Goal: Transaction & Acquisition: Purchase product/service

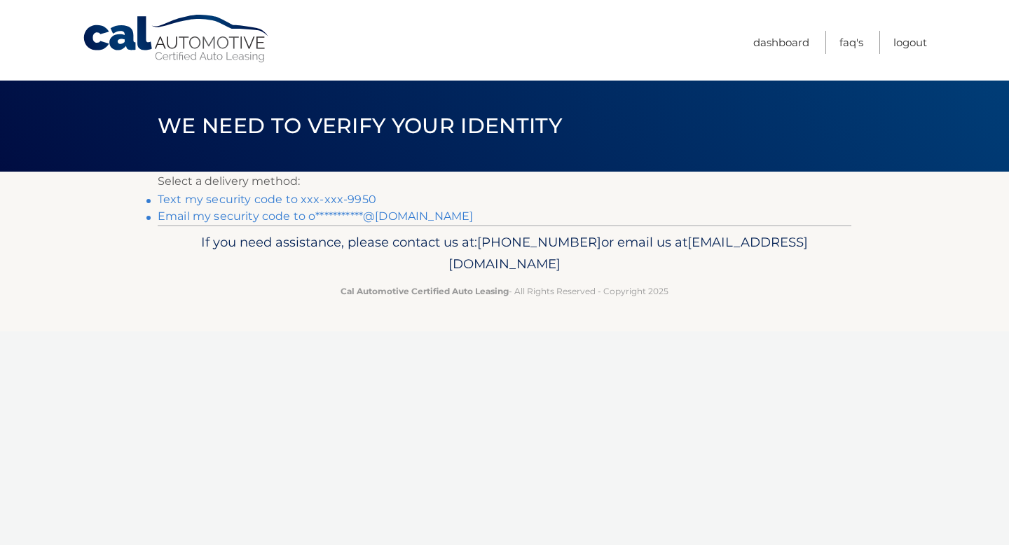
click at [244, 198] on link "Text my security code to xxx-xxx-9950" at bounding box center [267, 199] width 219 height 13
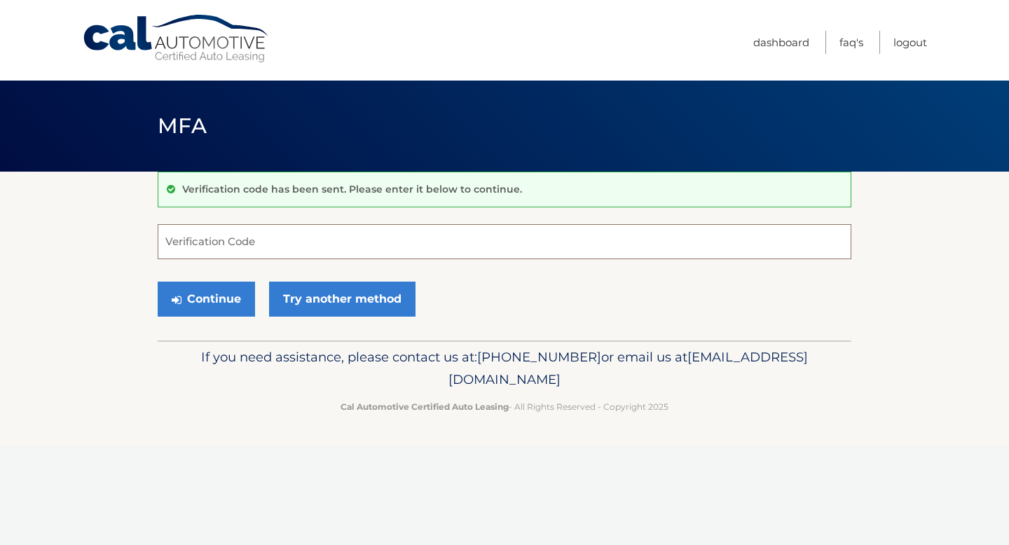
click at [240, 244] on input "Verification Code" at bounding box center [504, 241] width 693 height 35
type input "174606"
click at [180, 295] on icon "submit" at bounding box center [177, 299] width 10 height 11
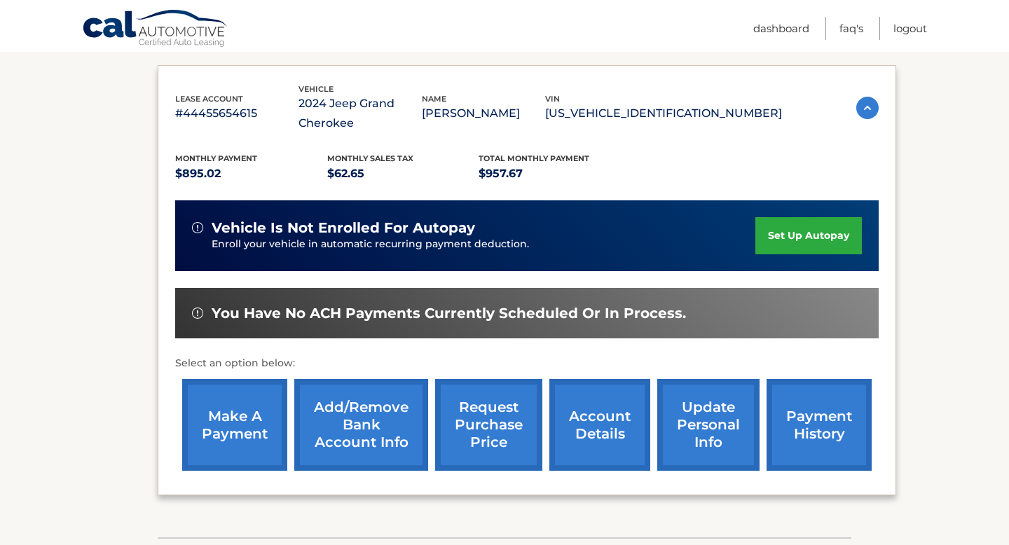
scroll to position [226, 0]
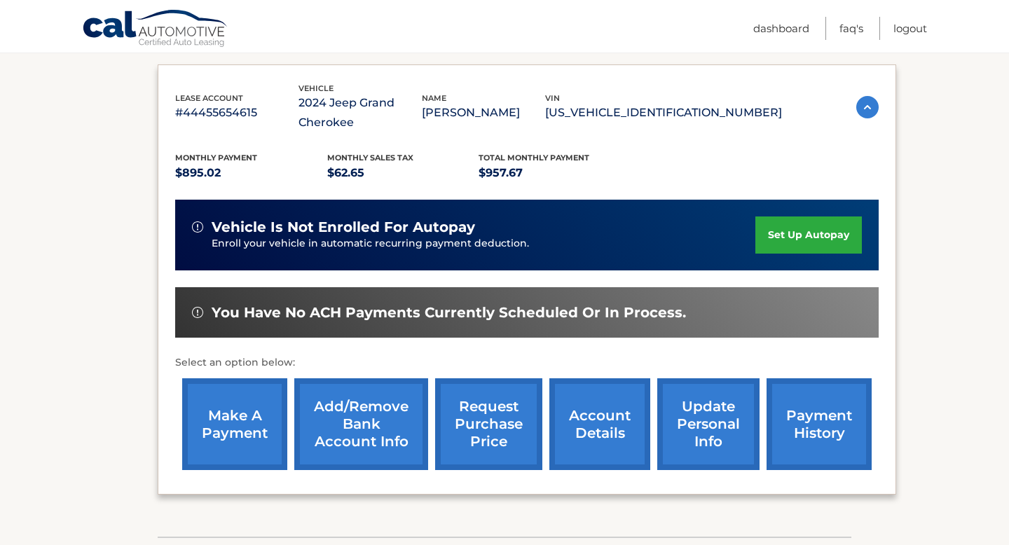
click at [234, 434] on link "make a payment" at bounding box center [234, 424] width 105 height 92
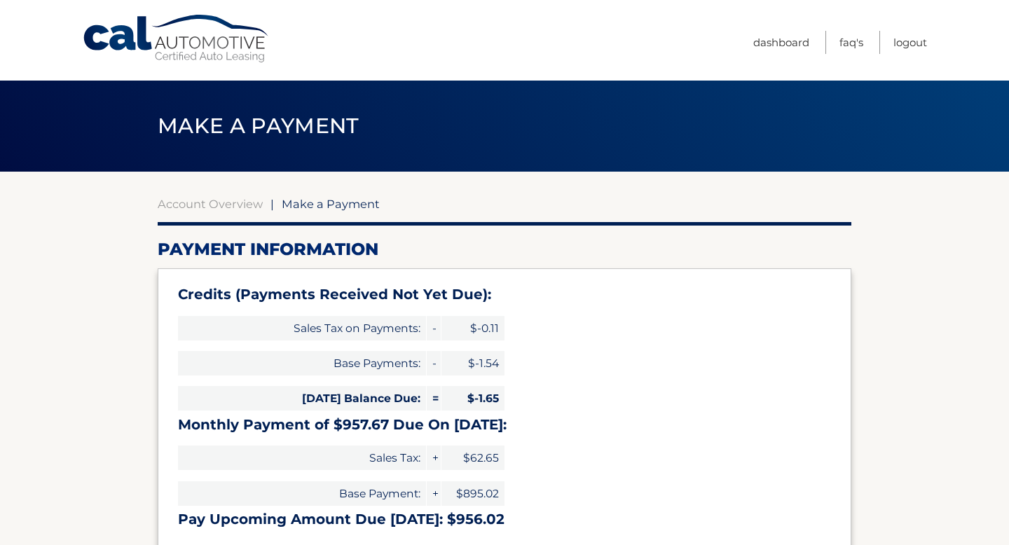
select select "NjA4MjAxOTQtMWVkYi00NzljLWI3NjItOTgwZGI4MmM0NDYw"
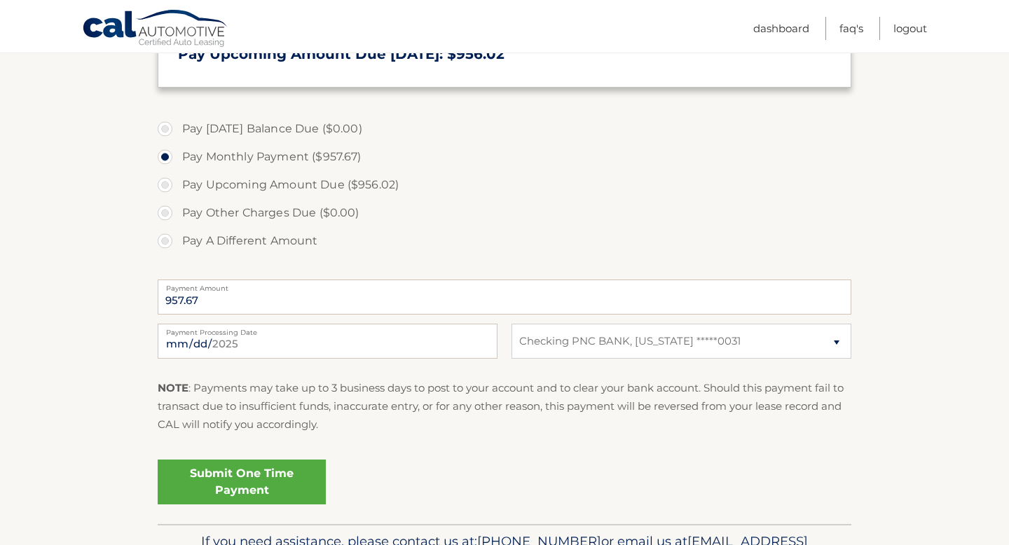
scroll to position [469, 0]
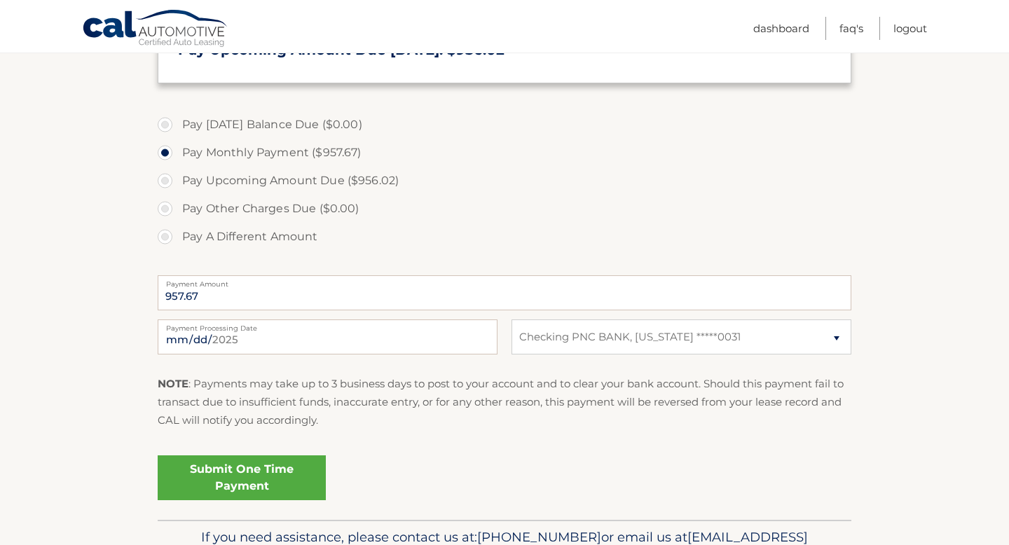
click at [261, 478] on link "Submit One Time Payment" at bounding box center [242, 477] width 168 height 45
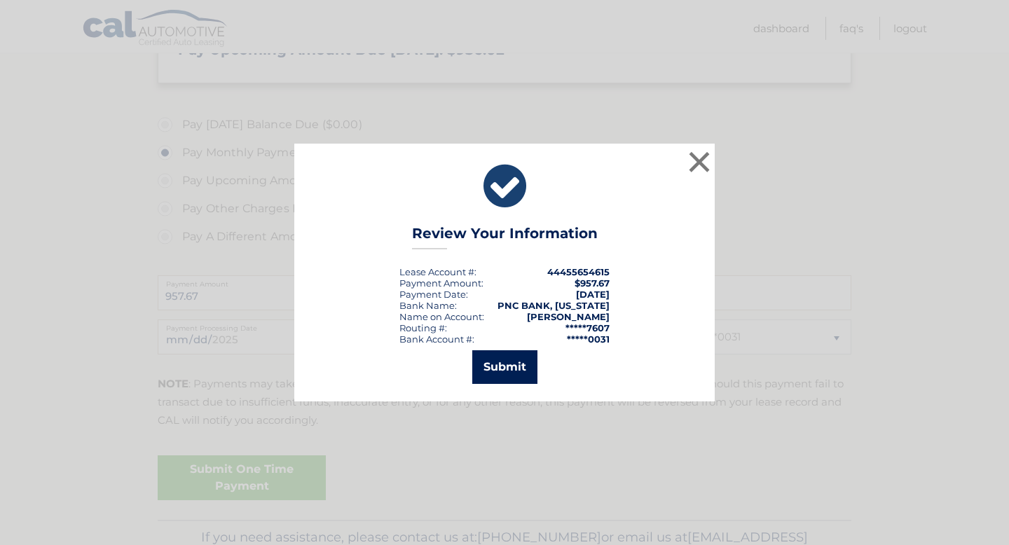
click at [513, 367] on button "Submit" at bounding box center [504, 367] width 65 height 34
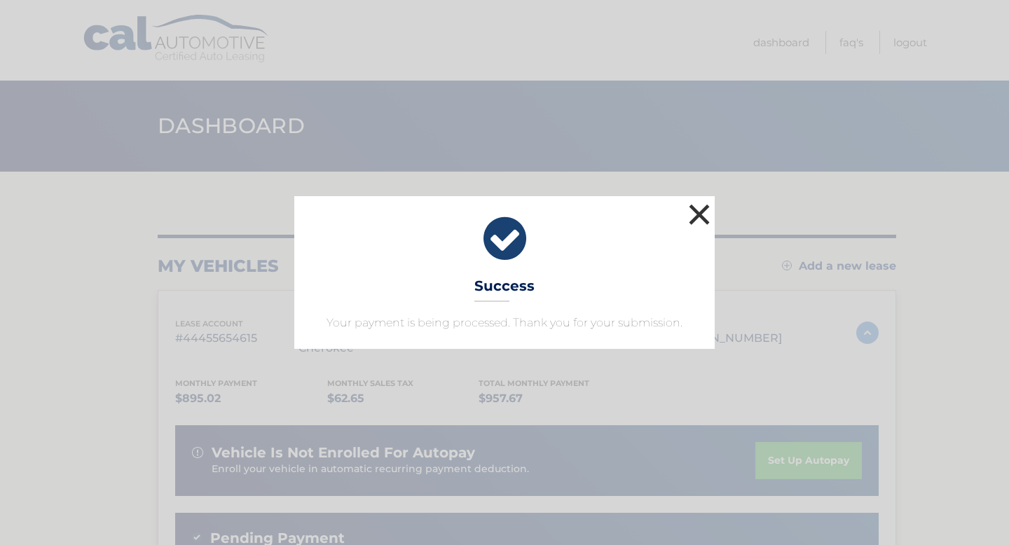
click at [706, 209] on button "×" at bounding box center [699, 214] width 28 height 28
